Goal: Find specific page/section: Find specific page/section

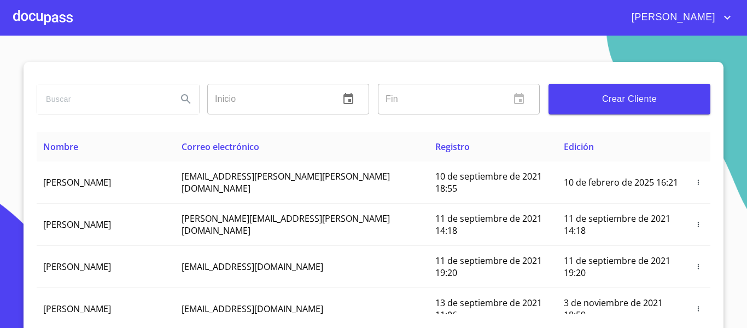
click at [58, 21] on div at bounding box center [43, 17] width 60 height 35
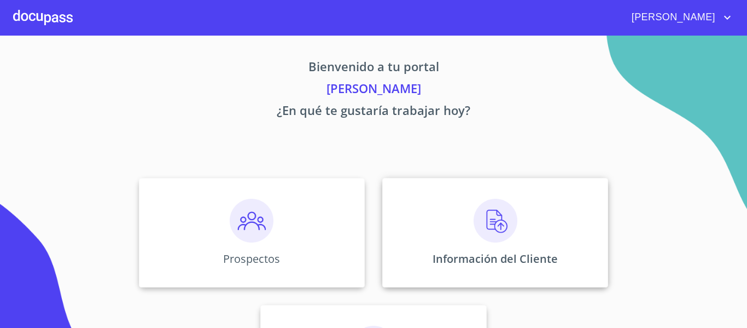
click at [488, 252] on p "Información del Cliente" at bounding box center [495, 258] width 125 height 15
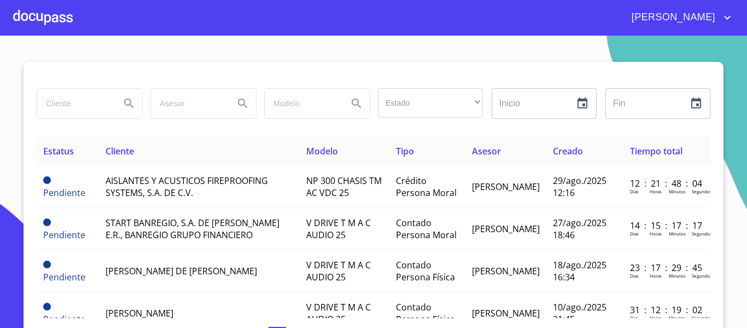
click at [69, 104] on input "search" at bounding box center [74, 104] width 74 height 30
type input "d"
click at [124, 102] on icon "Search" at bounding box center [128, 103] width 13 height 13
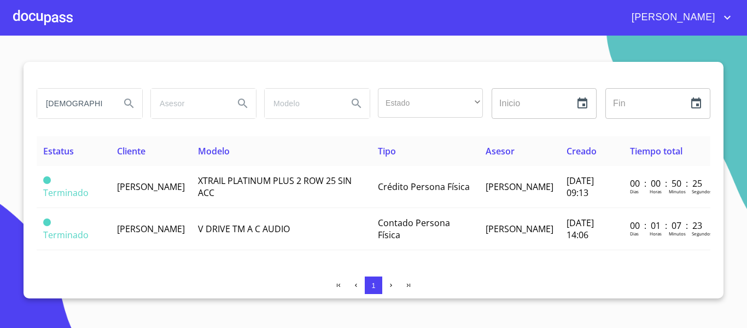
click at [96, 108] on input "[DEMOGRAPHIC_DATA]" at bounding box center [74, 104] width 74 height 30
type input "Y"
type input "l"
click at [126, 103] on icon "Search" at bounding box center [128, 103] width 13 height 13
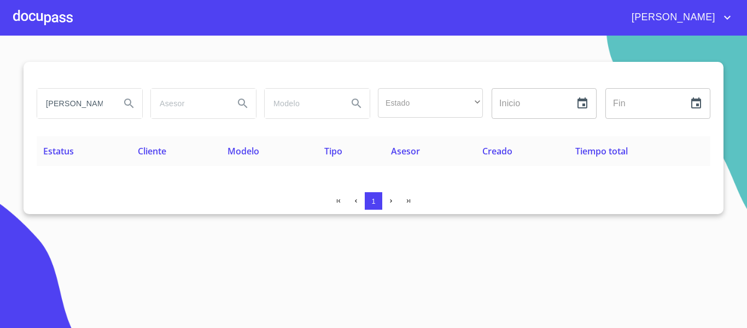
click at [106, 103] on input "[PERSON_NAME]" at bounding box center [74, 104] width 74 height 30
type input "L"
click at [124, 105] on icon "Search" at bounding box center [128, 103] width 13 height 13
click at [100, 108] on input "[PERSON_NAME]" at bounding box center [74, 104] width 74 height 30
type input "l"
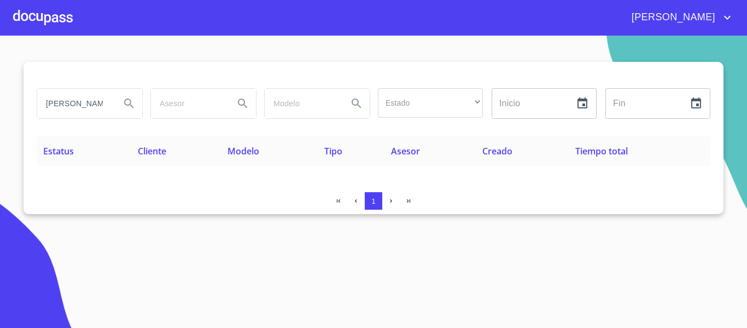
click at [128, 102] on icon "Search" at bounding box center [128, 103] width 13 height 13
click at [102, 108] on input "[PERSON_NAME]" at bounding box center [74, 104] width 74 height 30
type input "[PERSON_NAME]"
